Goal: Information Seeking & Learning: Learn about a topic

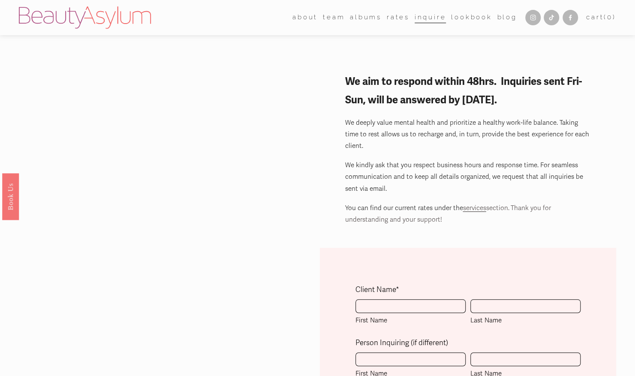
click at [358, 19] on link "albums" at bounding box center [366, 17] width 32 height 13
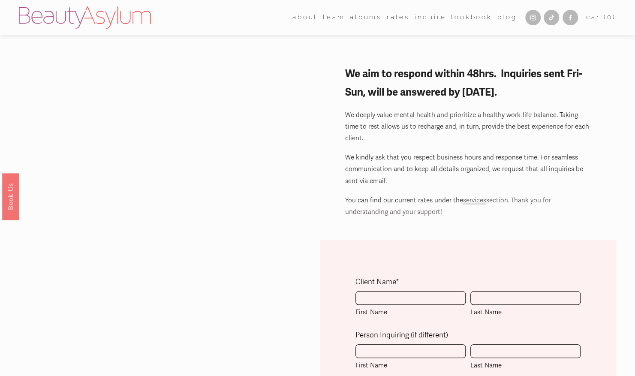
click at [363, 18] on link "albums" at bounding box center [366, 17] width 32 height 13
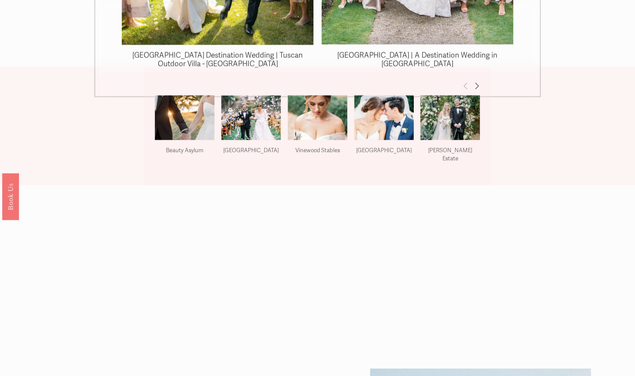
scroll to position [910, 0]
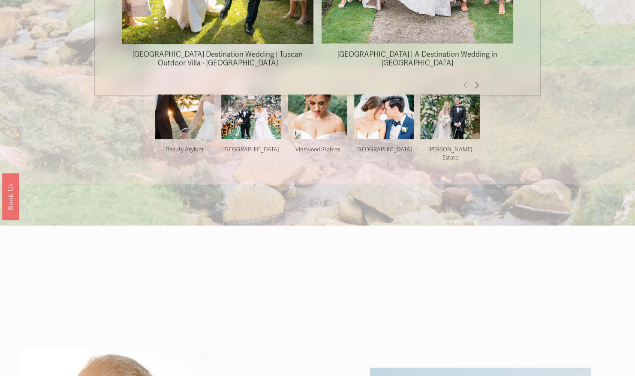
click at [386, 122] on img at bounding box center [384, 127] width 60 height 79
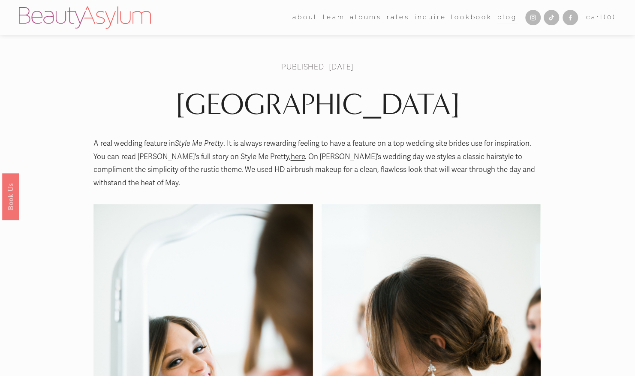
click at [368, 17] on link "albums" at bounding box center [366, 17] width 32 height 13
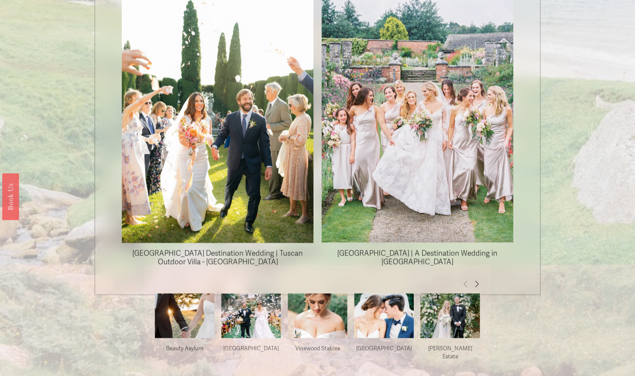
scroll to position [730, 0]
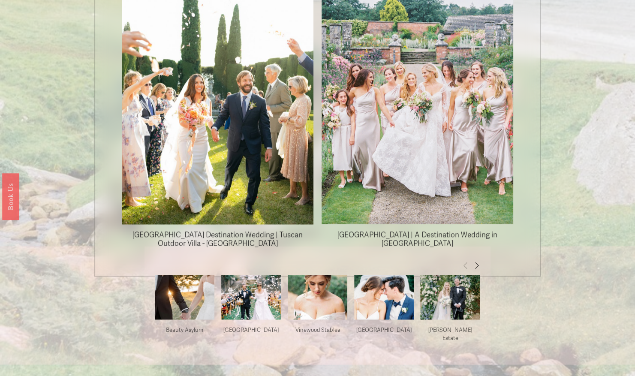
click at [478, 264] on span "Next" at bounding box center [476, 264] width 7 height 7
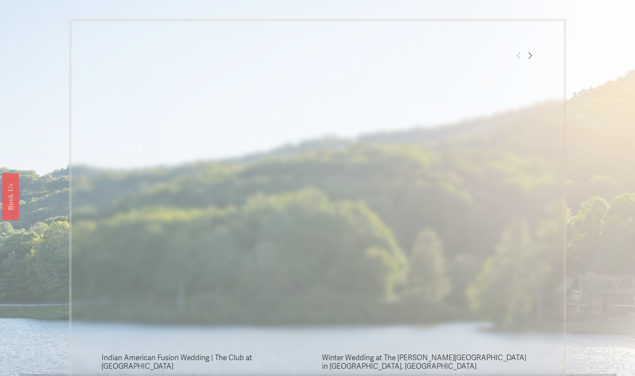
scroll to position [1809, 0]
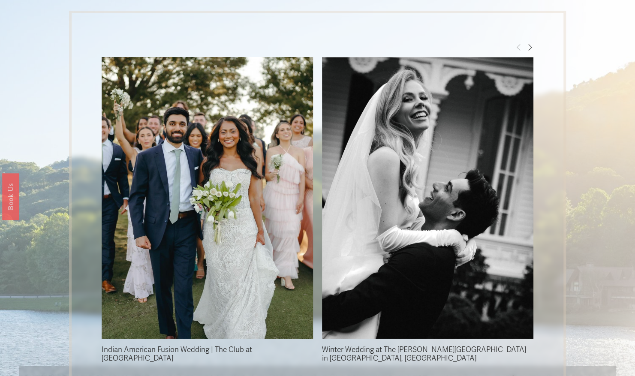
click at [531, 47] on span "Next" at bounding box center [529, 46] width 7 height 7
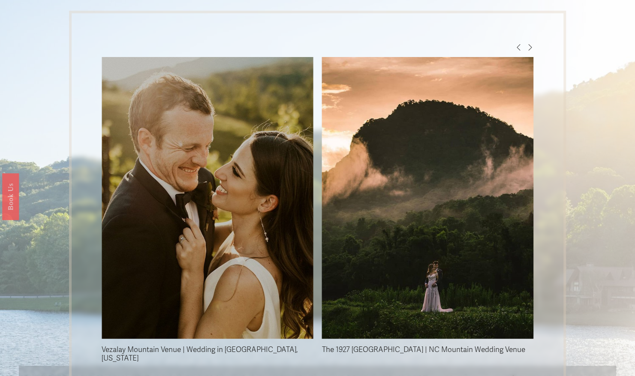
click at [531, 48] on span "Next" at bounding box center [529, 46] width 7 height 7
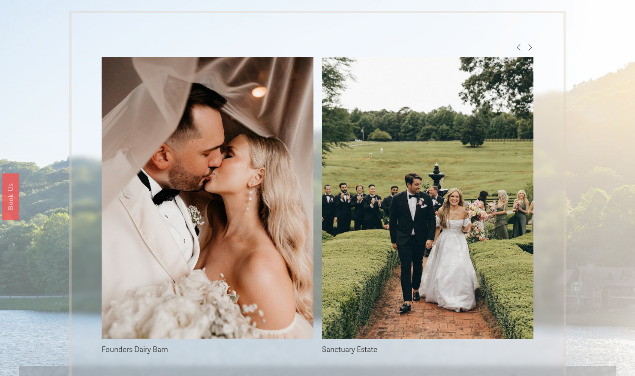
click at [531, 48] on span "Next" at bounding box center [529, 46] width 7 height 7
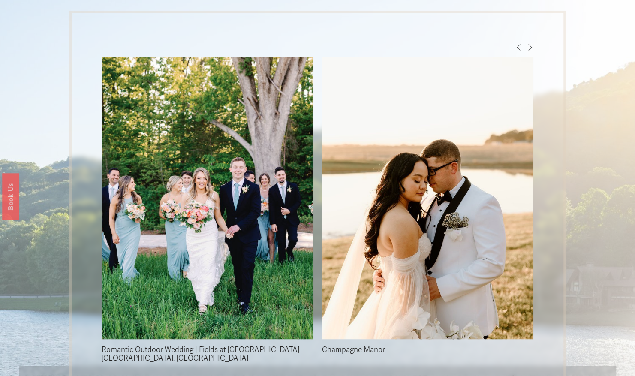
click at [531, 48] on span "Next" at bounding box center [529, 46] width 7 height 7
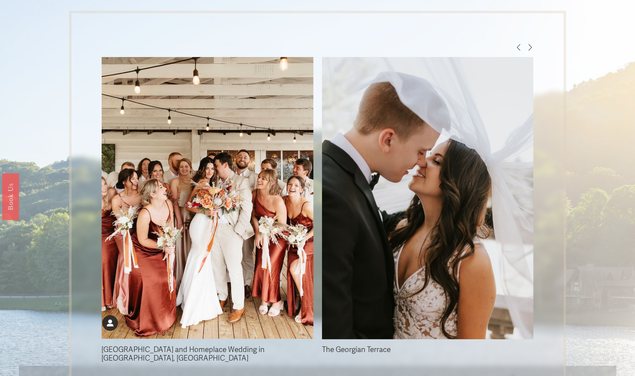
click at [531, 48] on span "Next" at bounding box center [529, 46] width 7 height 7
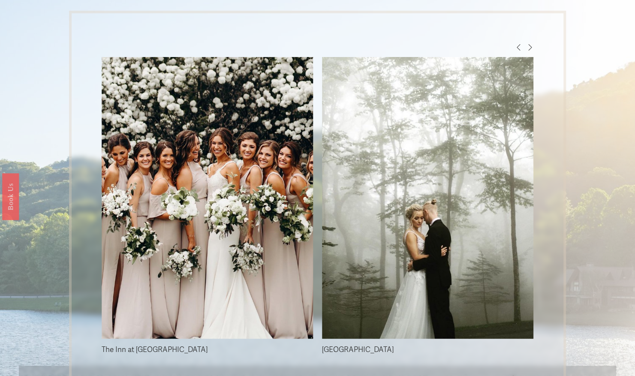
click at [531, 48] on span "Next" at bounding box center [529, 46] width 7 height 7
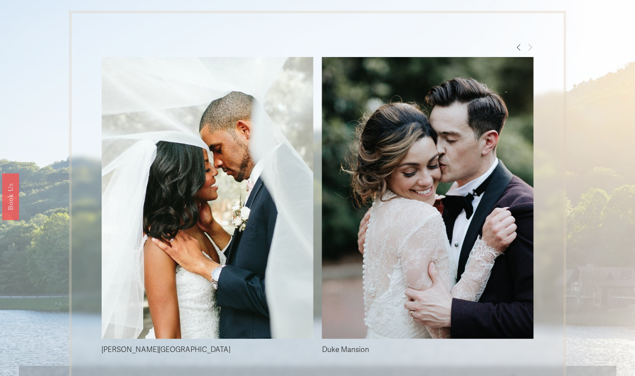
click at [531, 48] on span "Next" at bounding box center [529, 46] width 7 height 7
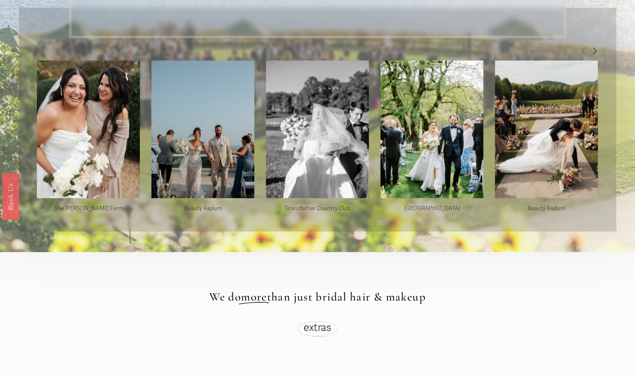
scroll to position [2143, 0]
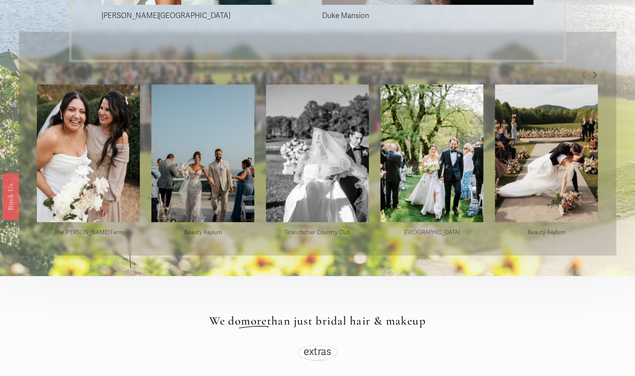
click at [596, 71] on span "Next" at bounding box center [594, 74] width 7 height 7
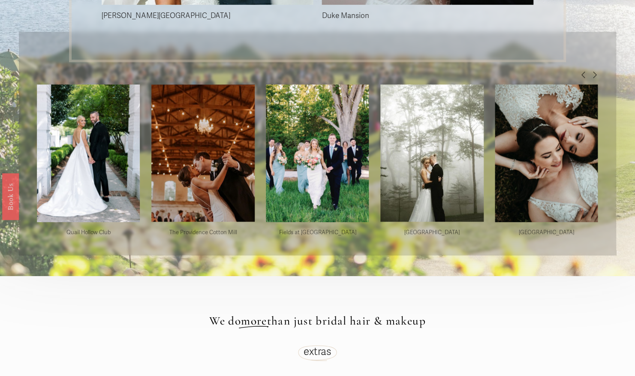
click at [596, 71] on span "Next" at bounding box center [594, 74] width 7 height 7
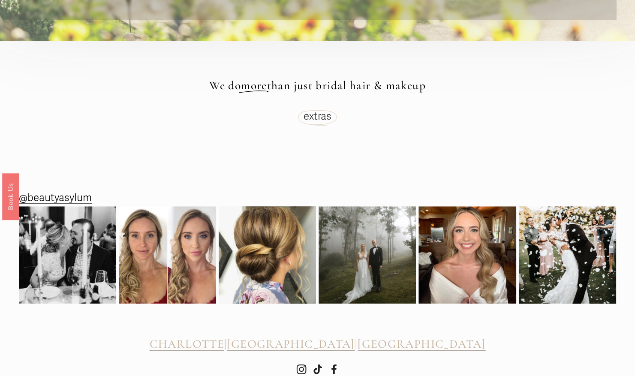
scroll to position [2380, 0]
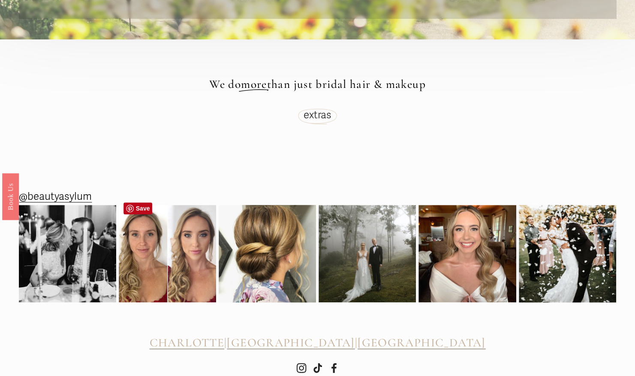
click at [161, 243] on img at bounding box center [167, 253] width 97 height 97
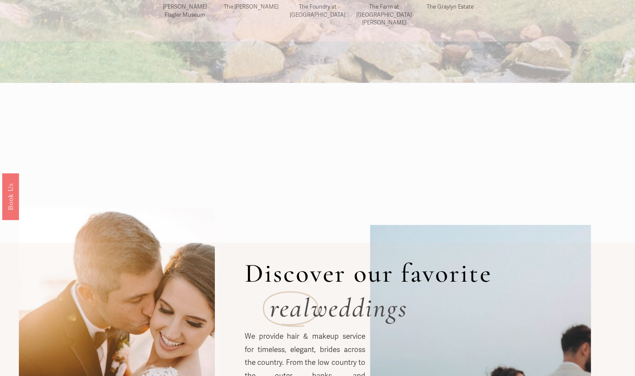
scroll to position [910, 0]
